Goal: Communication & Community: Participate in discussion

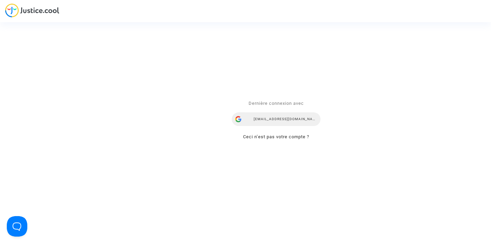
click at [280, 120] on div "airlines@refundmyticket.net" at bounding box center [276, 119] width 89 height 14
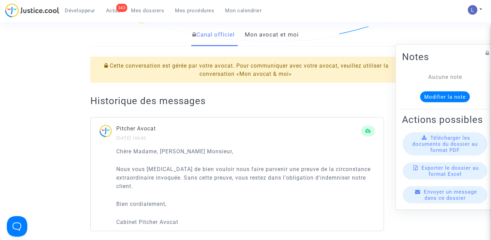
scroll to position [162, 0]
click at [276, 37] on link "Mon avocat et moi" at bounding box center [272, 34] width 54 height 22
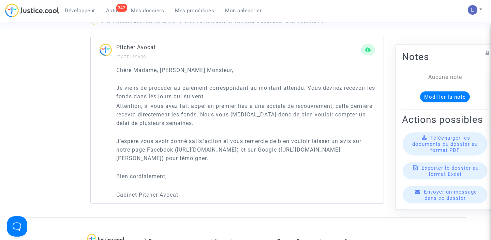
scroll to position [465, 0]
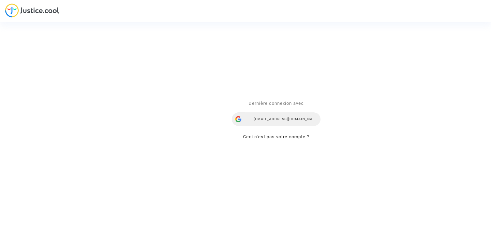
click at [272, 118] on div "airlines@refundmyticket.net" at bounding box center [276, 119] width 89 height 14
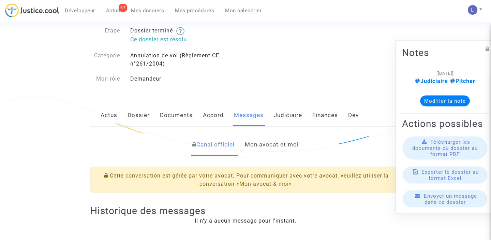
scroll to position [25, 0]
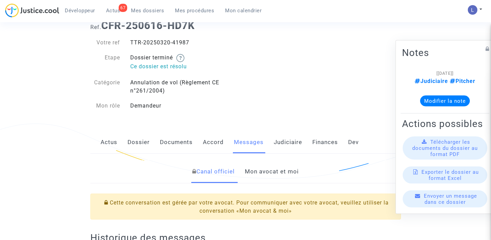
click at [259, 171] on link "Mon avocat et moi" at bounding box center [272, 171] width 54 height 22
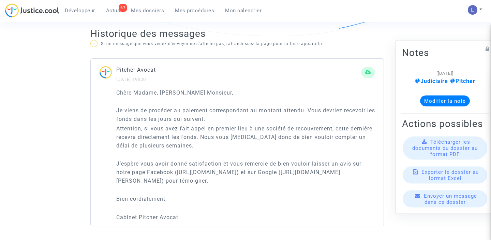
scroll to position [449, 0]
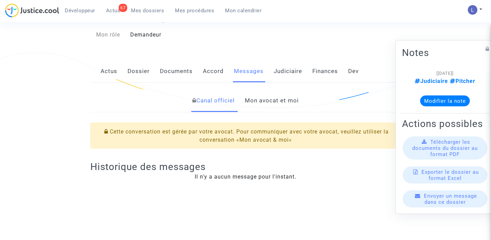
scroll to position [78, 0]
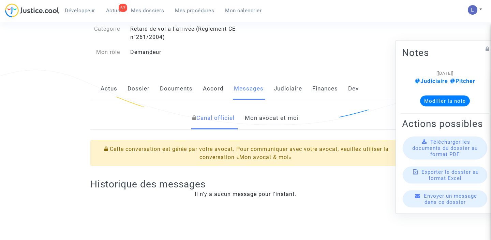
click at [259, 124] on link "Mon avocat et moi" at bounding box center [272, 118] width 54 height 22
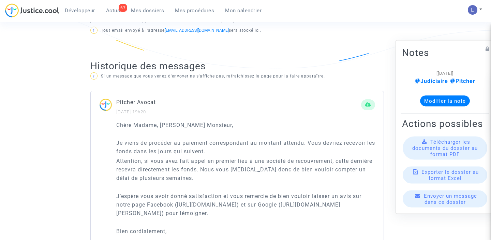
scroll to position [334, 0]
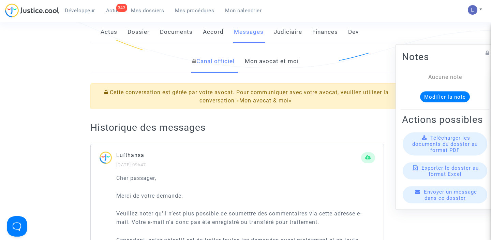
scroll to position [128, 0]
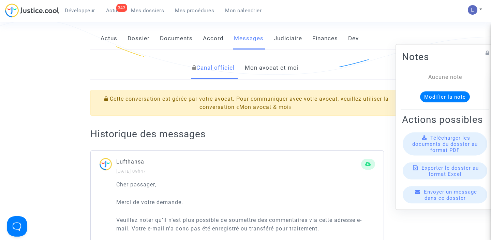
click at [279, 69] on link "Mon avocat et moi" at bounding box center [272, 68] width 54 height 22
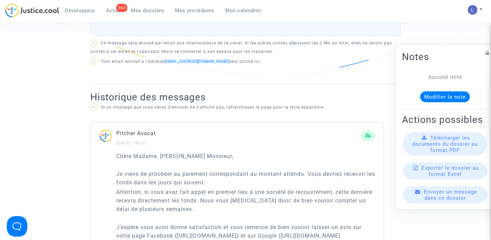
scroll to position [403, 0]
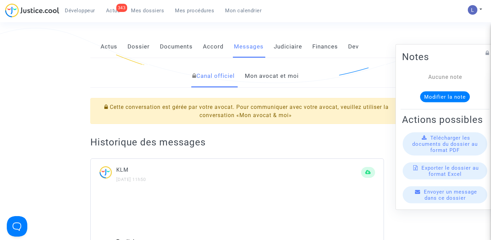
scroll to position [115, 0]
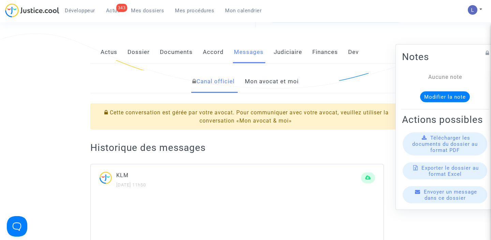
click at [265, 84] on link "Mon avocat et moi" at bounding box center [272, 81] width 54 height 22
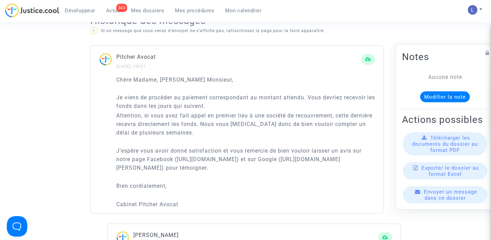
scroll to position [463, 0]
